Goal: Transaction & Acquisition: Purchase product/service

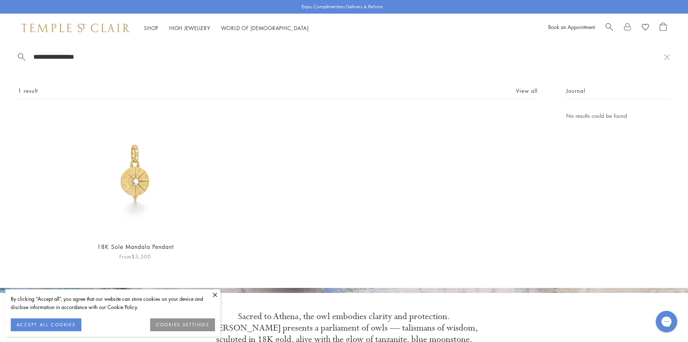
type input "**********"
click at [144, 179] on img at bounding box center [135, 173] width 124 height 124
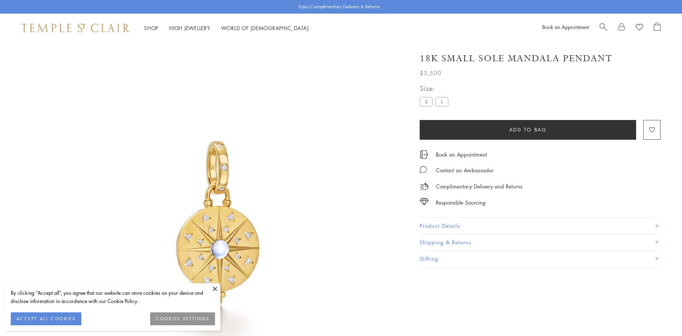
click at [214, 289] on button at bounding box center [215, 289] width 11 height 11
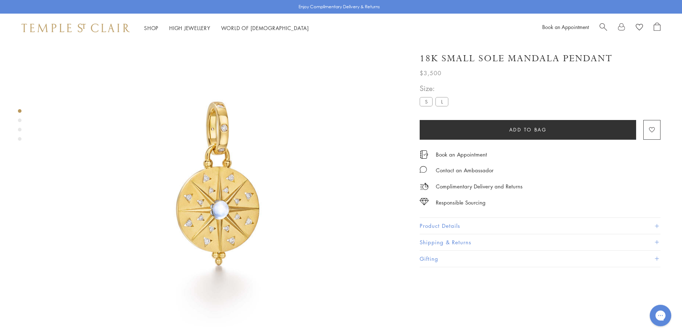
scroll to position [42, 0]
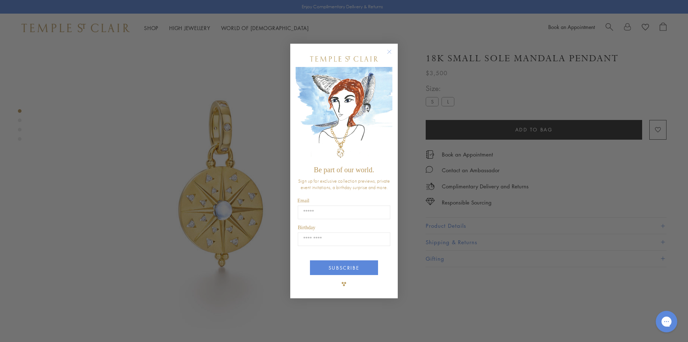
click at [389, 52] on circle "Close dialog" at bounding box center [389, 51] width 9 height 9
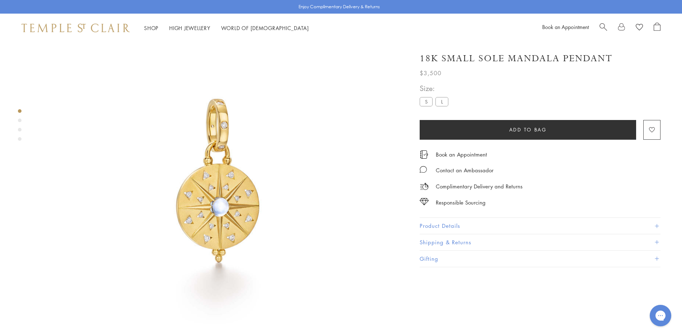
click at [447, 224] on button "Product Details" at bounding box center [540, 226] width 241 height 16
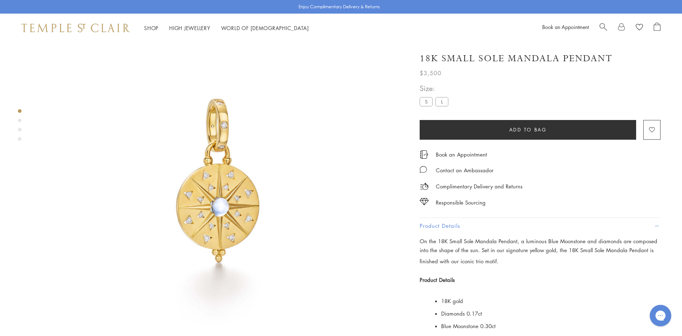
click at [546, 252] on p "On the 18K Small Sole Mandala Pendant, a luminous Blue Moonstone and diamonds a…" at bounding box center [540, 252] width 241 height 30
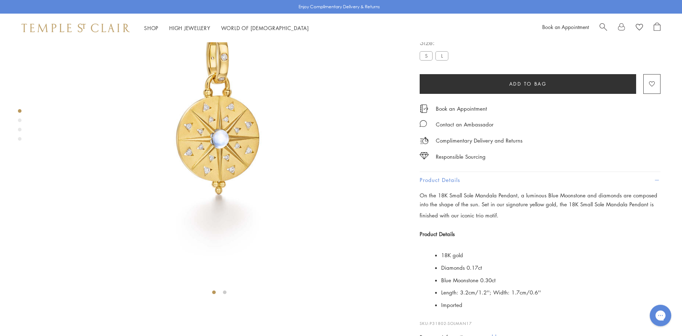
scroll to position [115, 0]
